Goal: Task Accomplishment & Management: Use online tool/utility

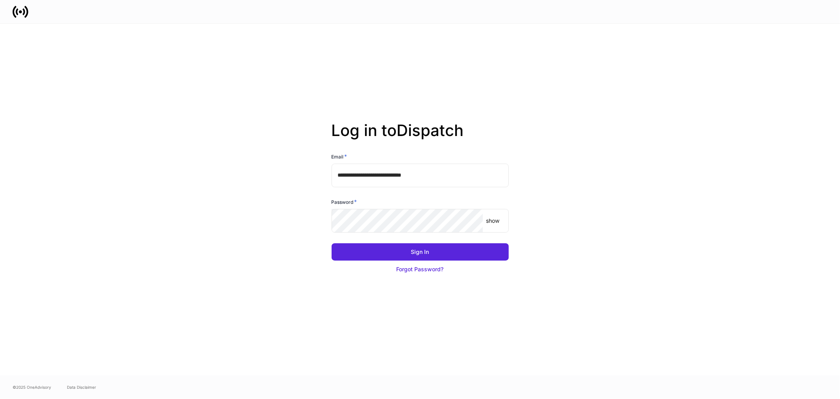
click at [439, 176] on input "**********" at bounding box center [420, 175] width 177 height 24
type input "**********"
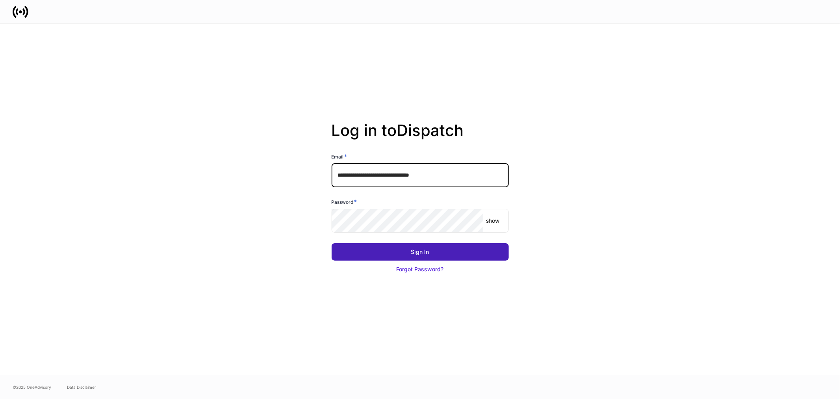
click at [408, 251] on button "Sign In" at bounding box center [420, 251] width 177 height 17
